Goal: Information Seeking & Learning: Learn about a topic

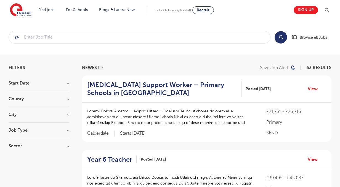
scroll to position [18, 0]
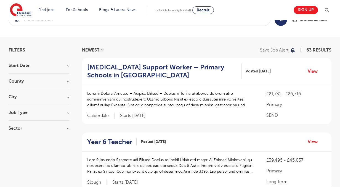
click at [24, 98] on h3 "City" at bounding box center [39, 97] width 61 height 4
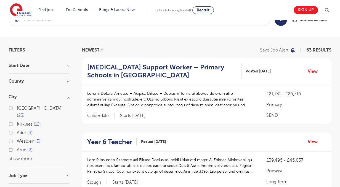
click at [22, 156] on button "Show more" at bounding box center [20, 158] width 23 height 5
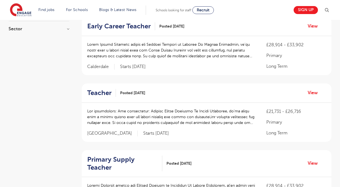
scroll to position [0, 0]
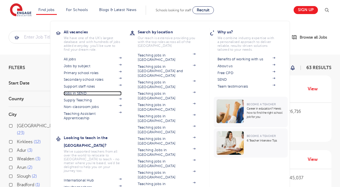
click at [79, 94] on link "Jobs in SEND" at bounding box center [93, 93] width 58 height 4
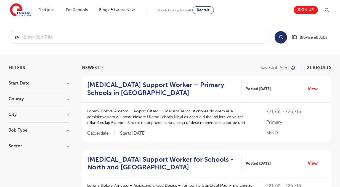
click at [56, 113] on h3 "City" at bounding box center [39, 114] width 61 height 4
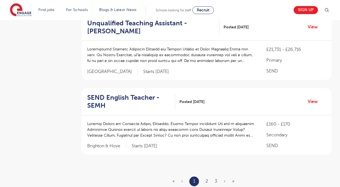
scroll to position [659, 0]
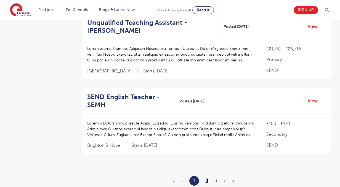
click at [207, 178] on link "2" at bounding box center [206, 180] width 2 height 5
